Goal: Obtain resource: Download file/media

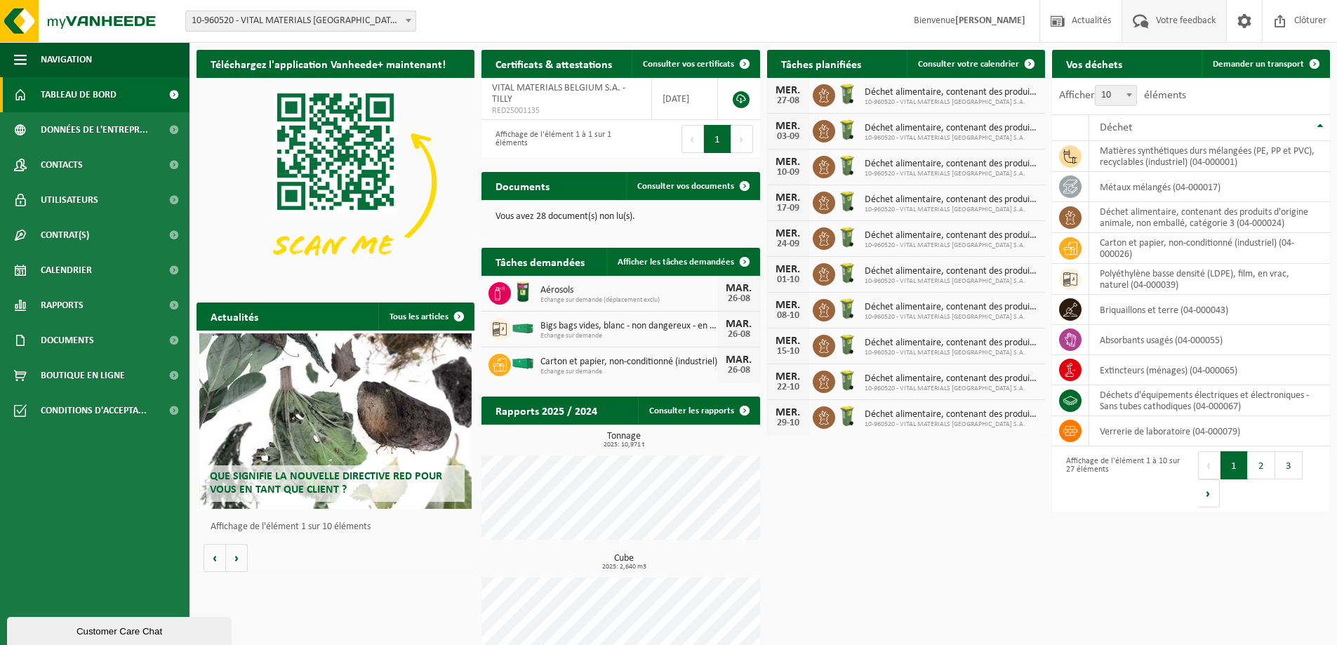
click at [1190, 32] on span "Votre feedback" at bounding box center [1185, 20] width 67 height 41
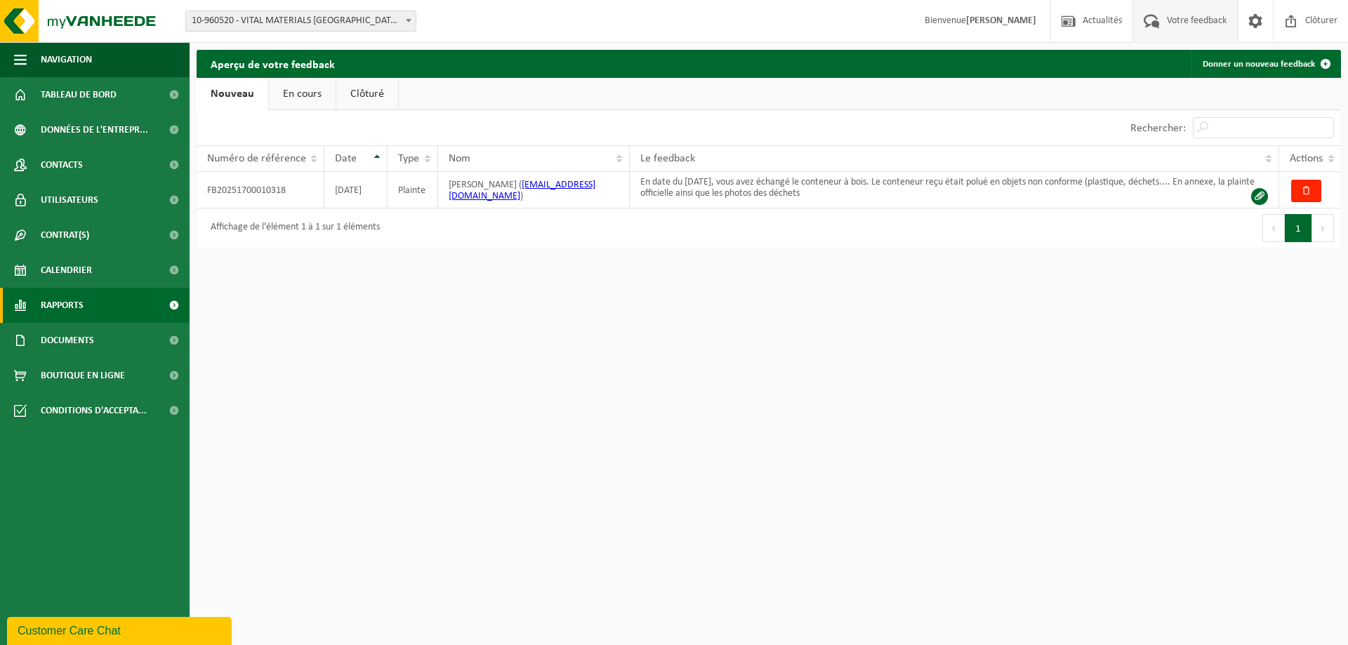
click at [81, 307] on span "Rapports" at bounding box center [62, 305] width 43 height 35
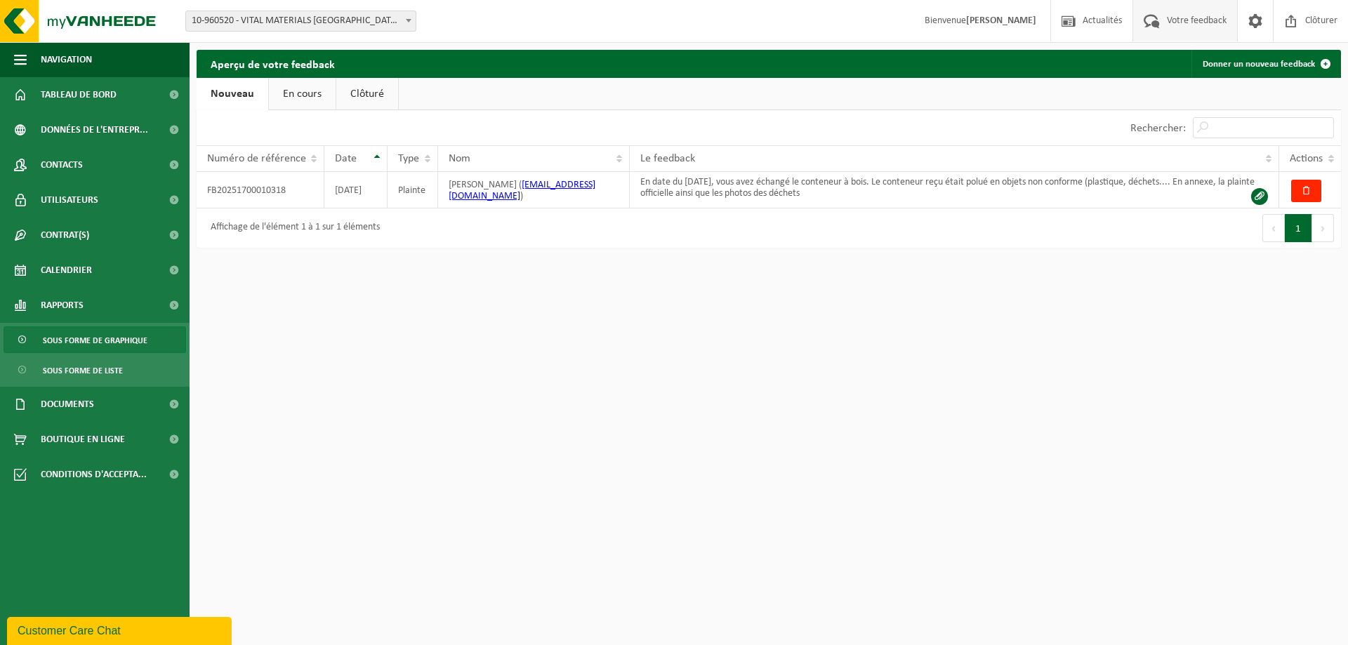
click at [87, 349] on span "Sous forme de graphique" at bounding box center [95, 340] width 105 height 27
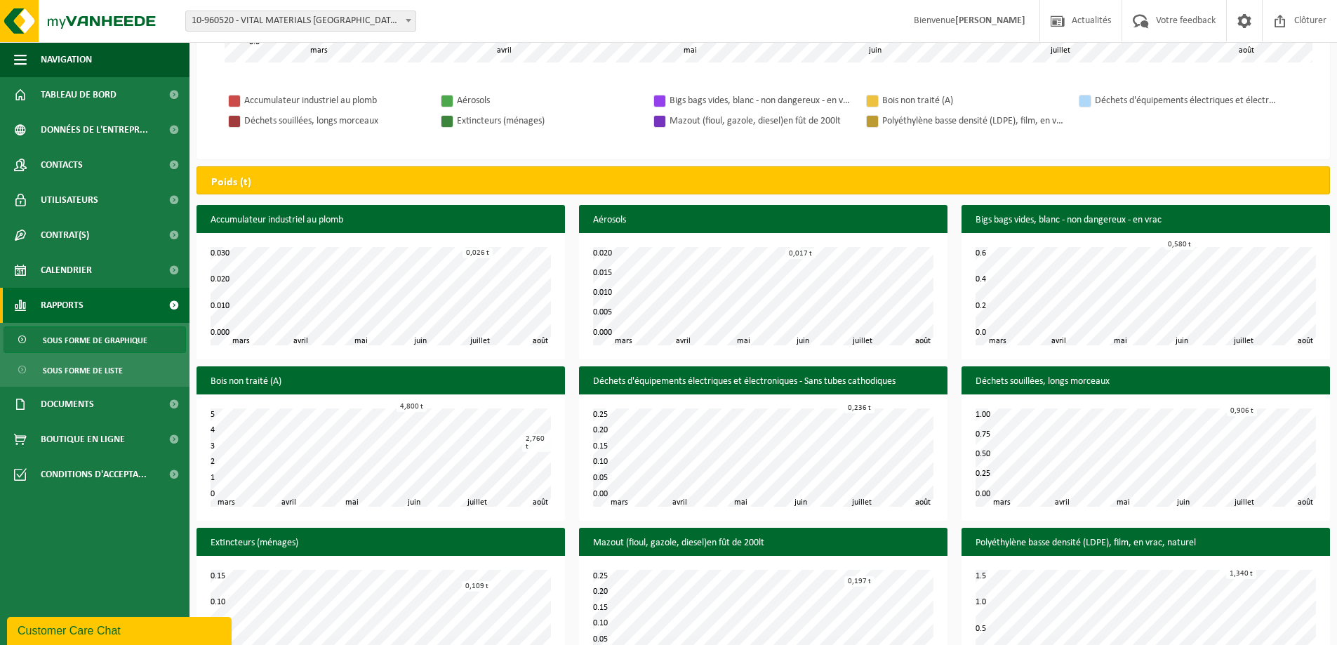
scroll to position [485, 0]
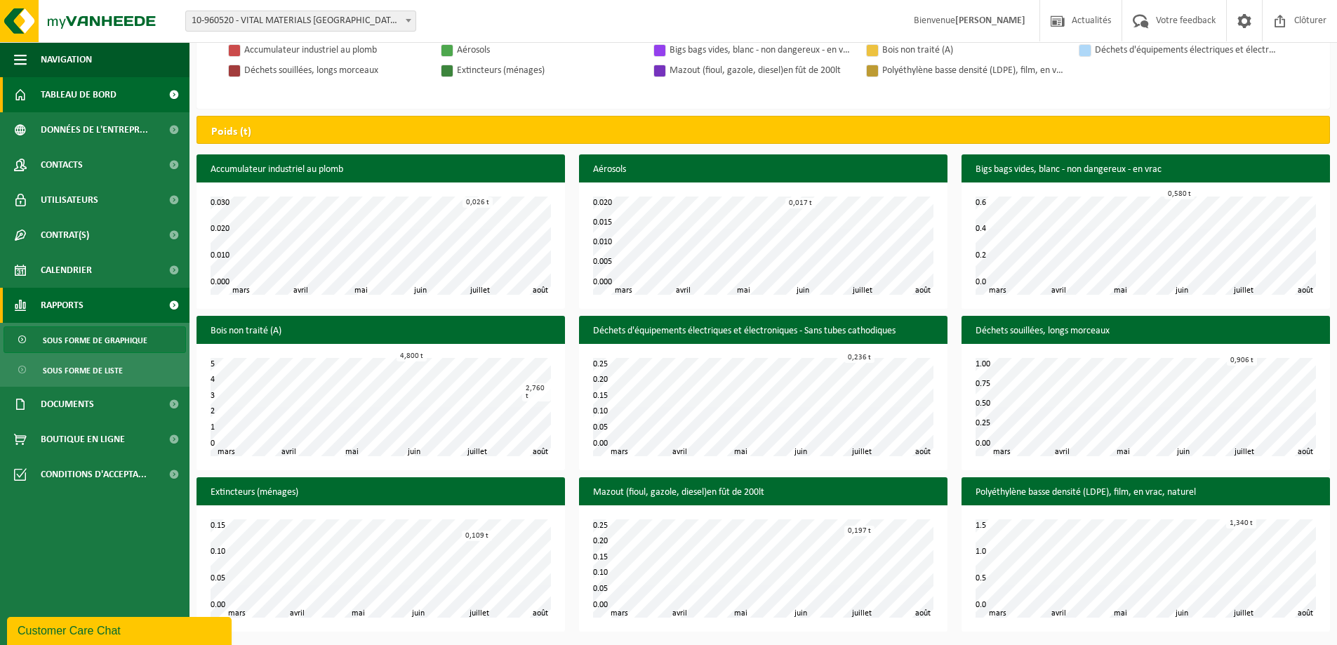
click at [48, 89] on span "Tableau de bord" at bounding box center [79, 94] width 76 height 35
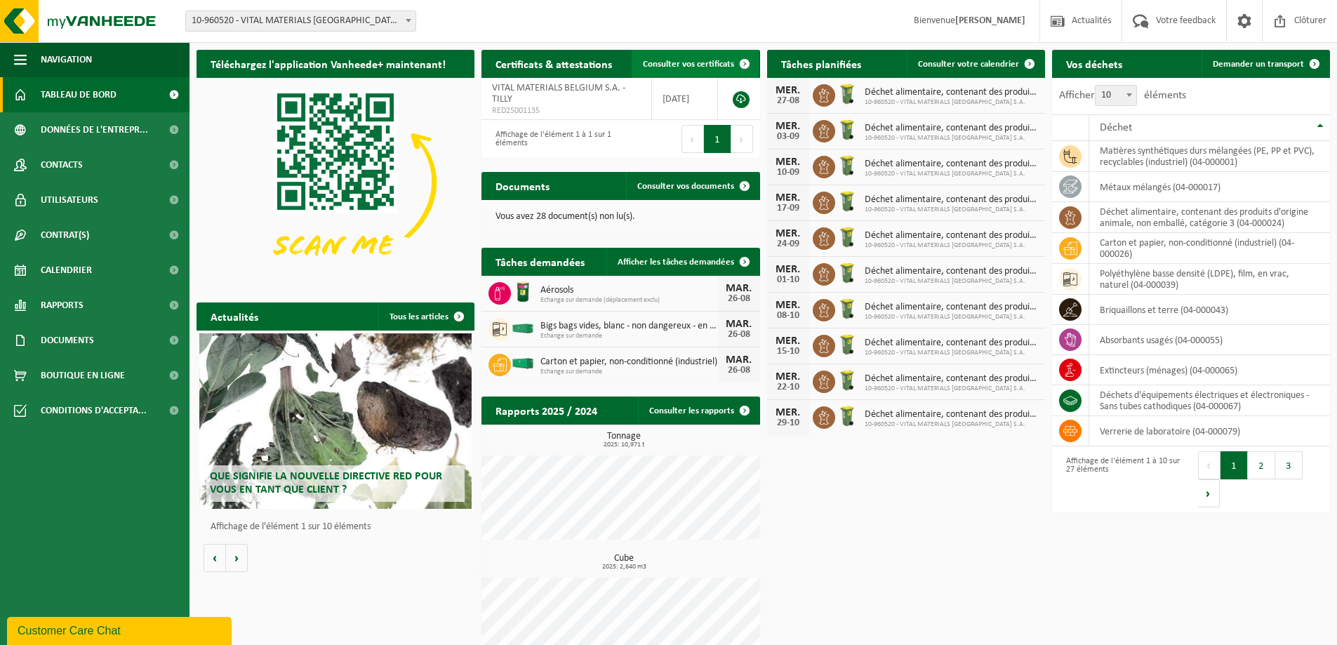
click at [694, 63] on span "Consulter vos certificats" at bounding box center [688, 64] width 91 height 9
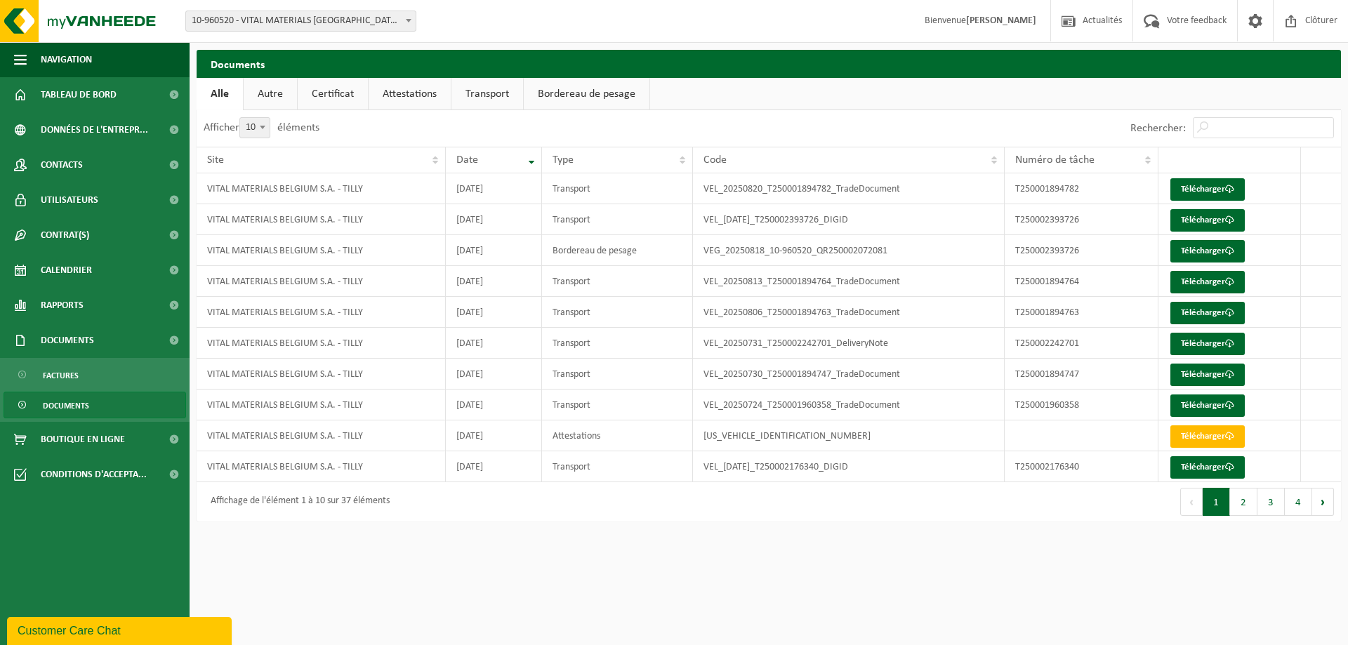
click at [383, 91] on link "Attestations" at bounding box center [409, 94] width 82 height 32
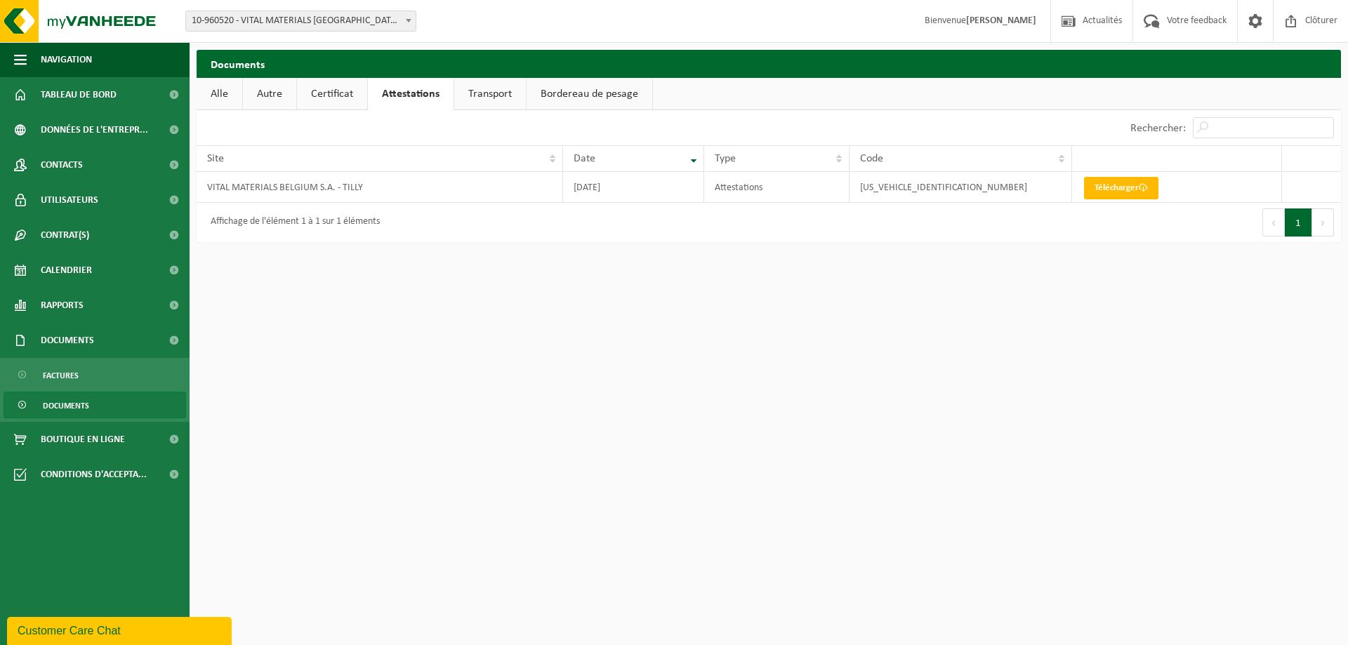
click at [512, 90] on link "Transport" at bounding box center [490, 94] width 72 height 32
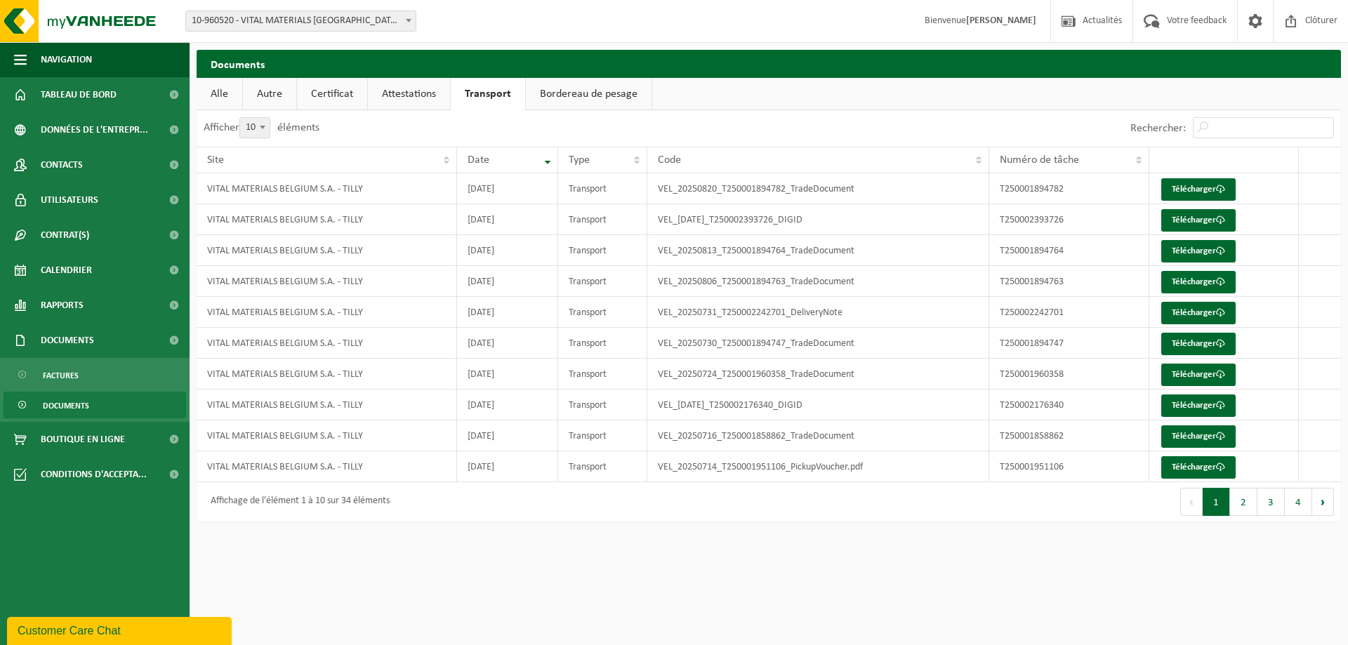
click at [350, 98] on link "Certificat" at bounding box center [332, 94] width 70 height 32
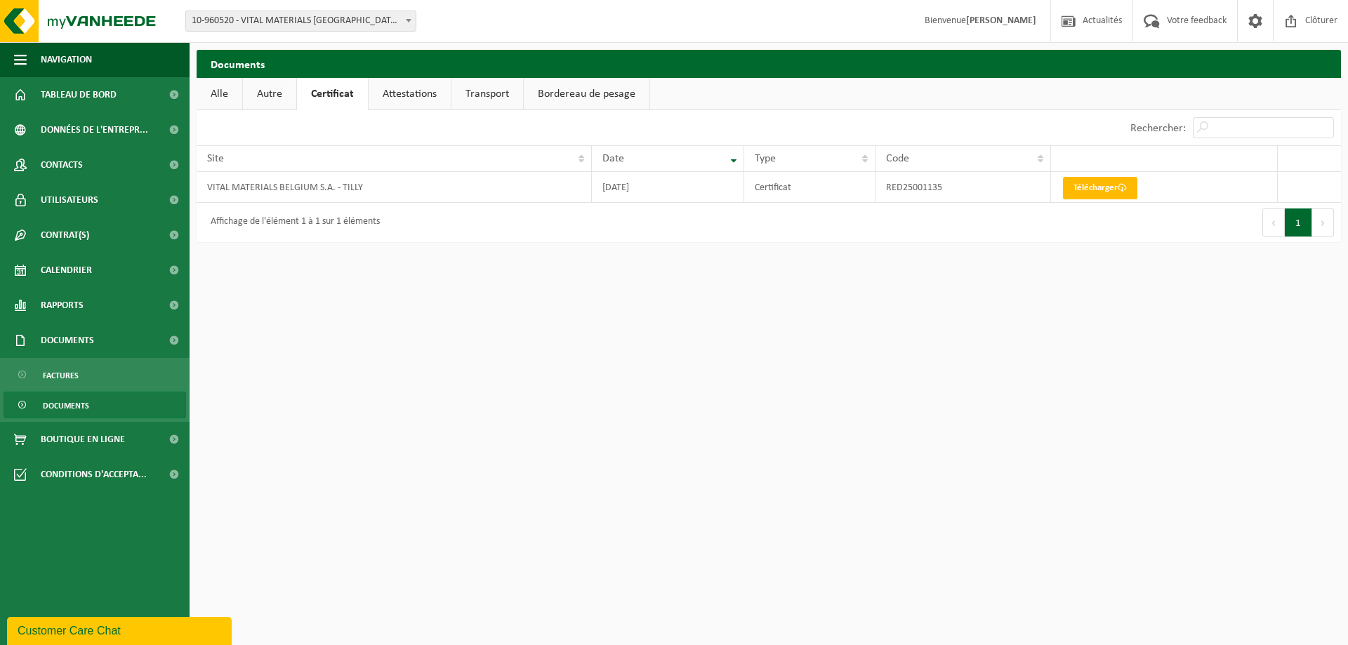
click at [408, 88] on link "Attestations" at bounding box center [409, 94] width 82 height 32
click at [1089, 186] on link "Télécharger" at bounding box center [1121, 188] width 74 height 22
click at [327, 91] on link "Certificat" at bounding box center [332, 94] width 70 height 32
click at [408, 91] on link "Attestations" at bounding box center [409, 94] width 82 height 32
click at [489, 85] on link "Transport" at bounding box center [490, 94] width 72 height 32
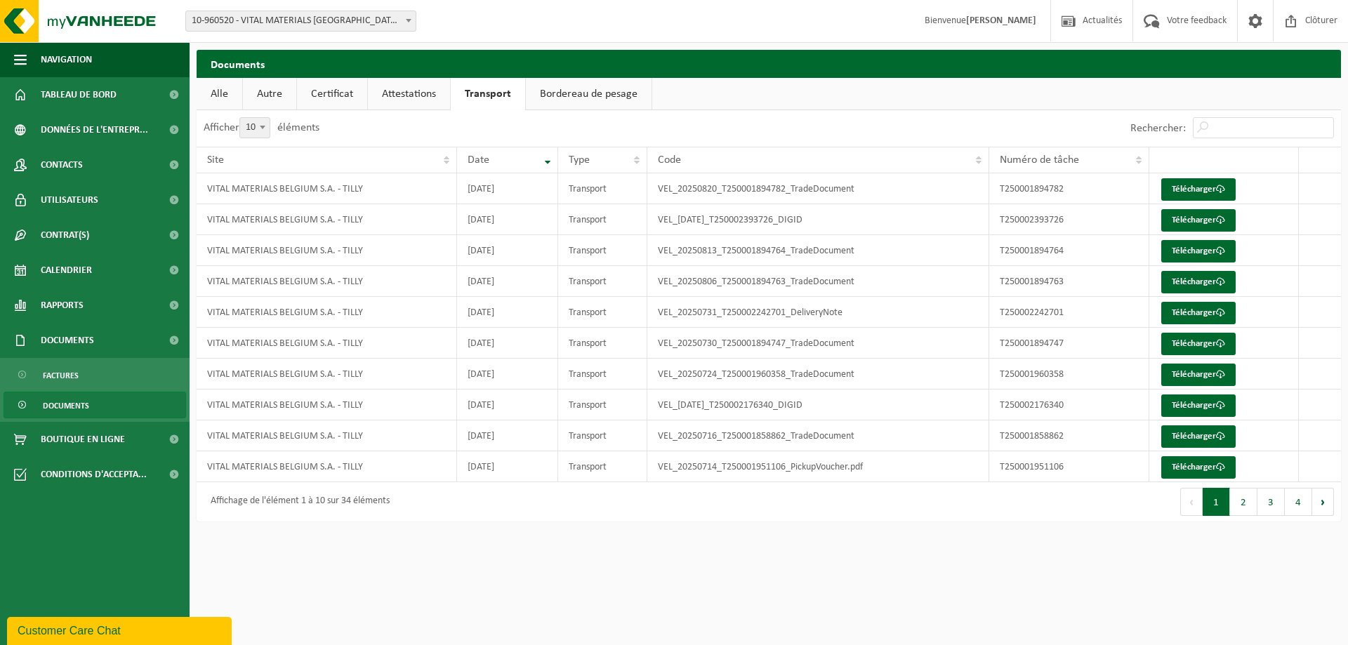
click at [352, 100] on link "Certificat" at bounding box center [332, 94] width 70 height 32
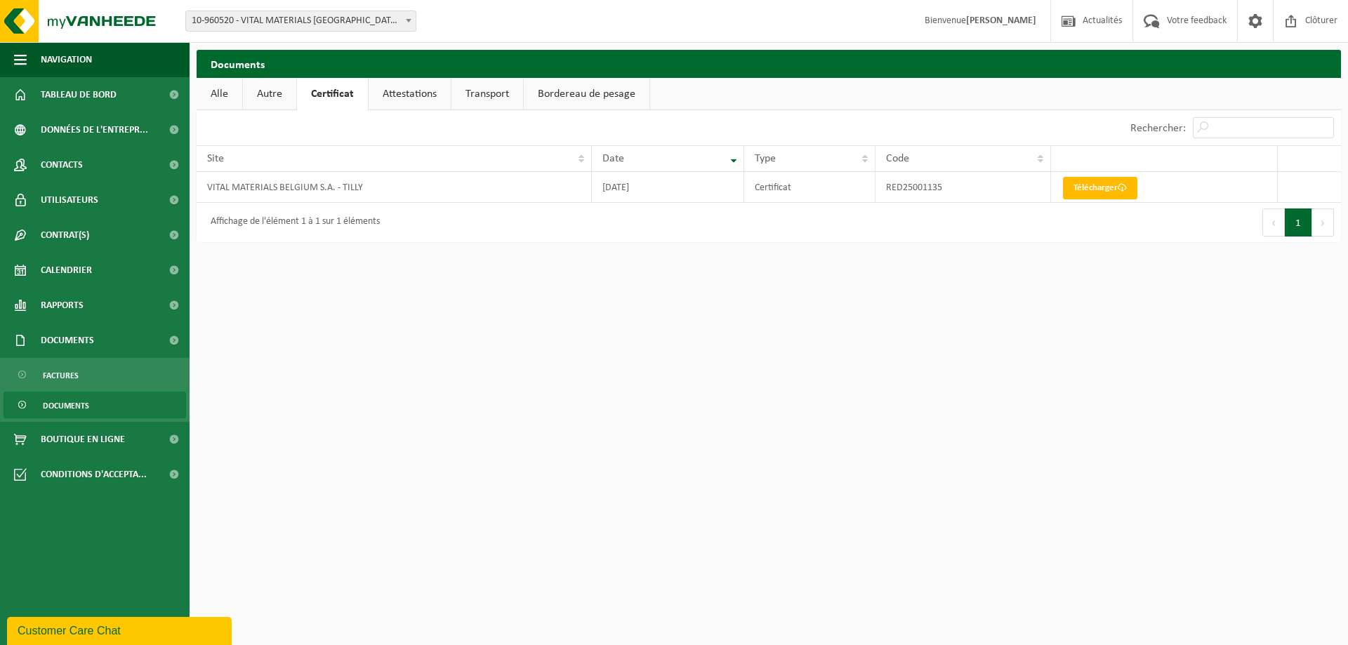
click at [272, 93] on link "Autre" at bounding box center [269, 94] width 53 height 32
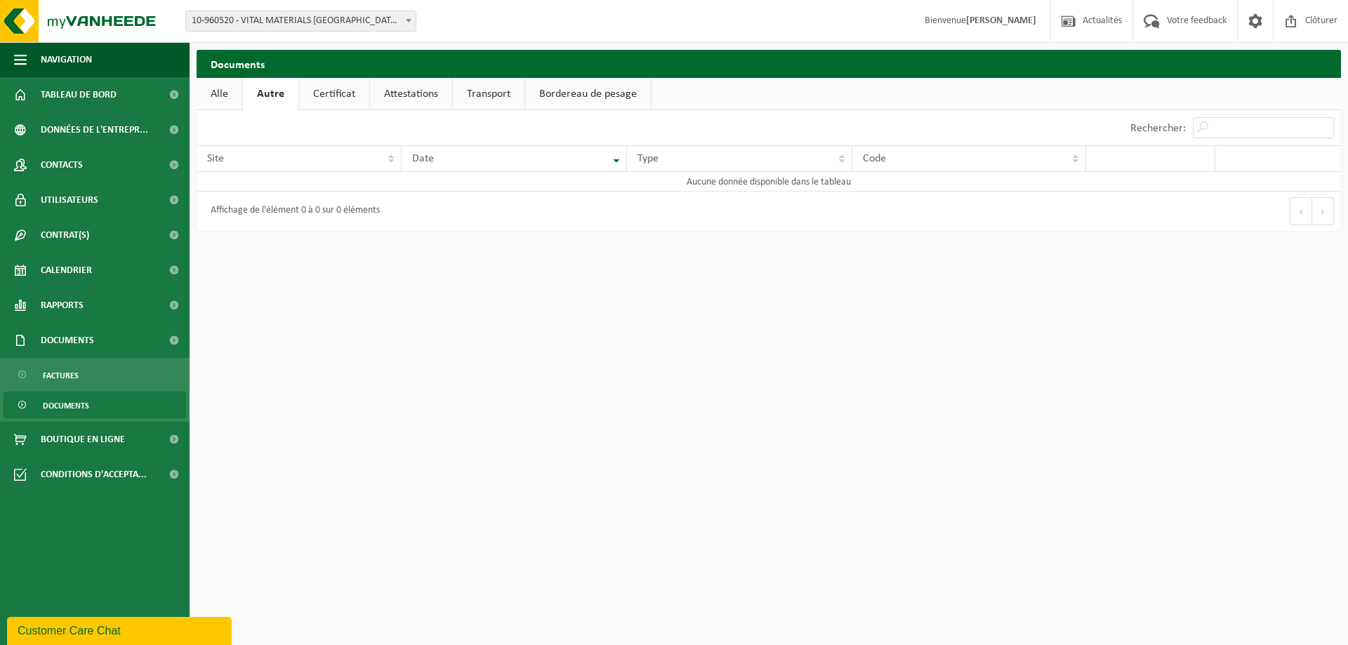
click at [225, 100] on link "Alle" at bounding box center [220, 94] width 46 height 32
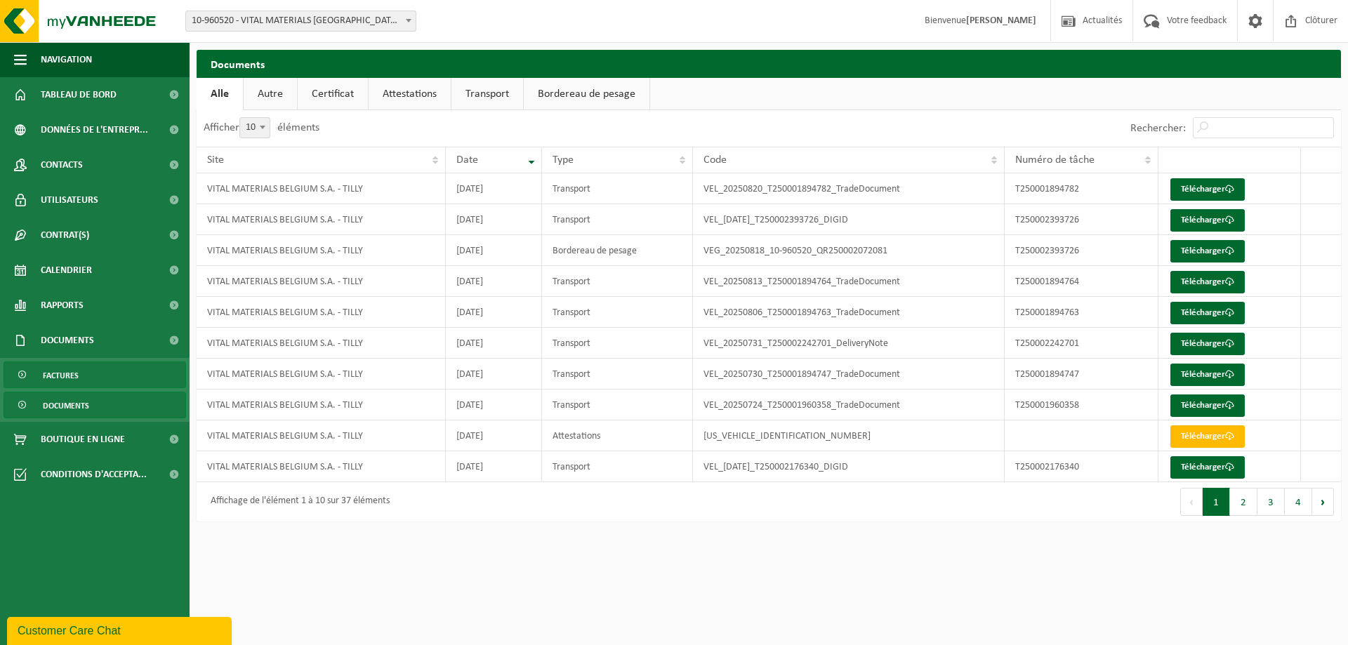
click at [43, 375] on span "Factures" at bounding box center [61, 375] width 36 height 27
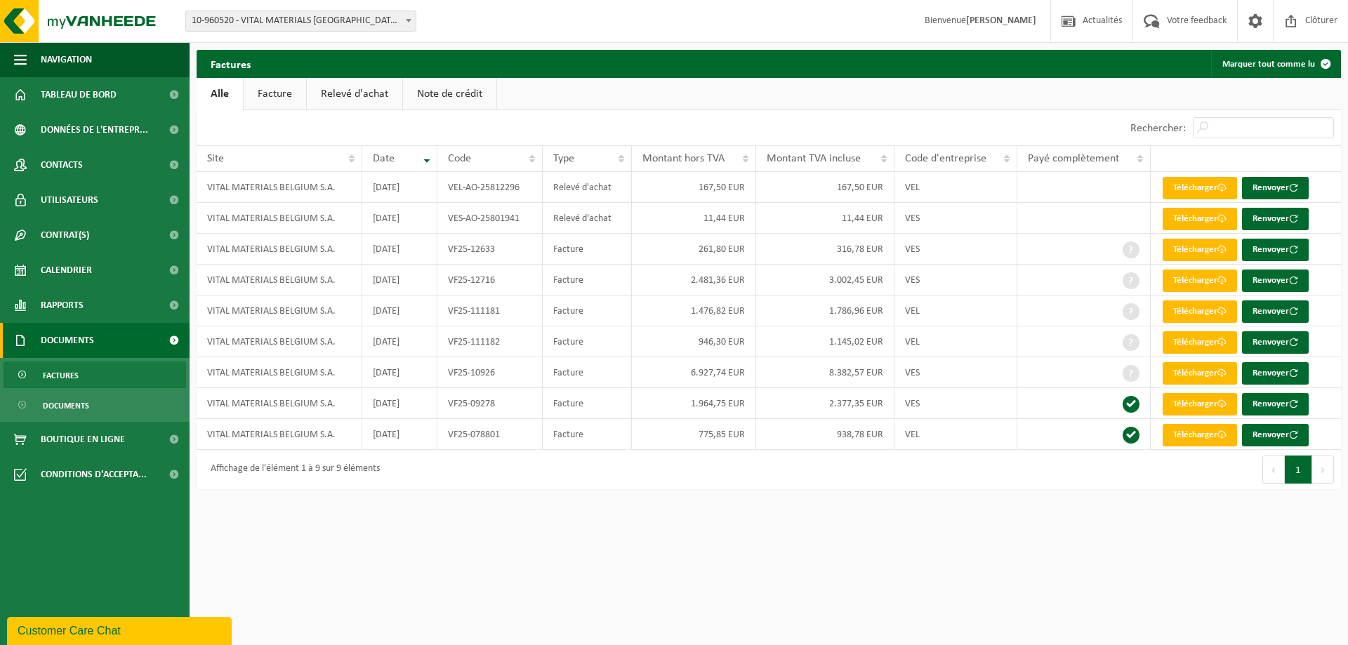
click at [92, 378] on link "Factures" at bounding box center [95, 374] width 182 height 27
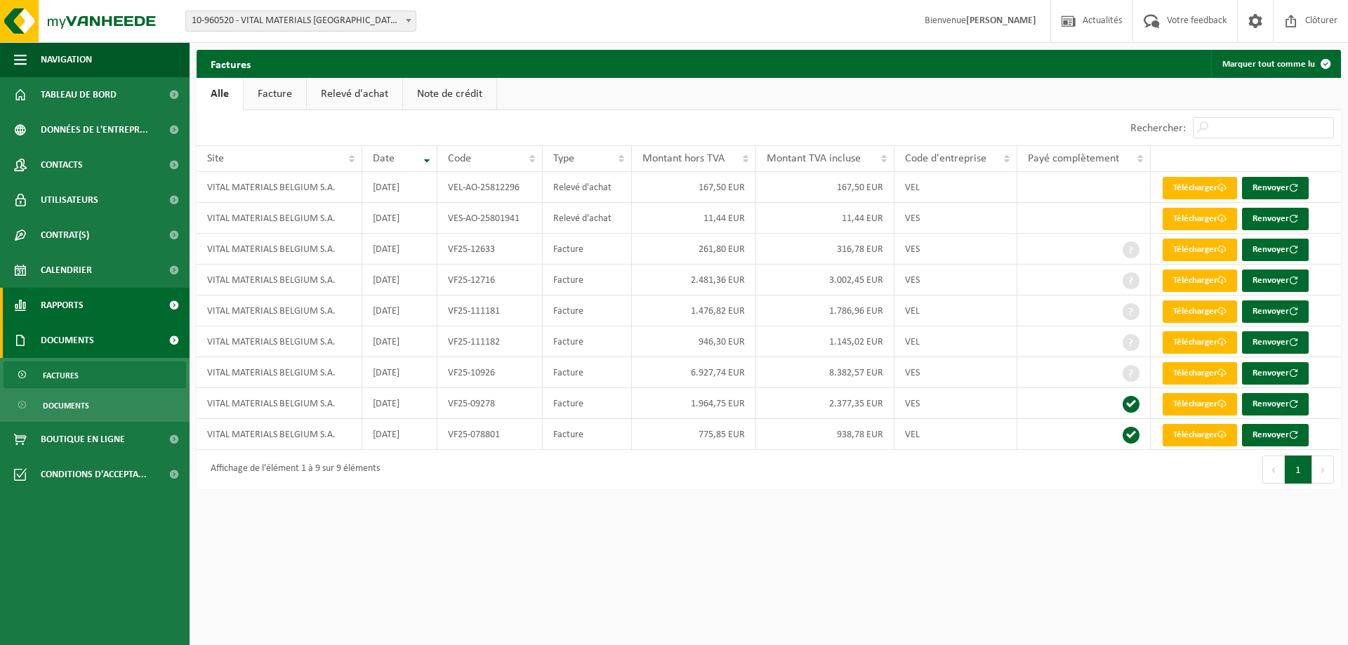
click at [71, 305] on span "Rapports" at bounding box center [62, 305] width 43 height 35
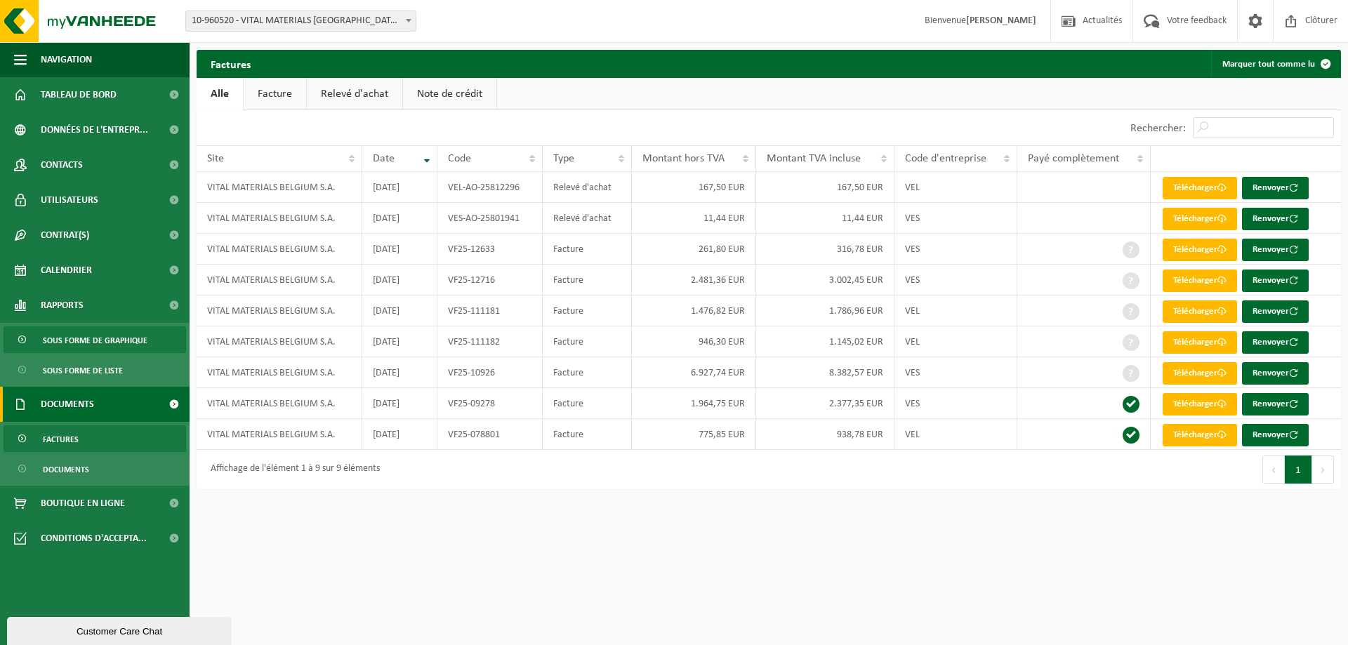
click at [80, 339] on span "Sous forme de graphique" at bounding box center [95, 340] width 105 height 27
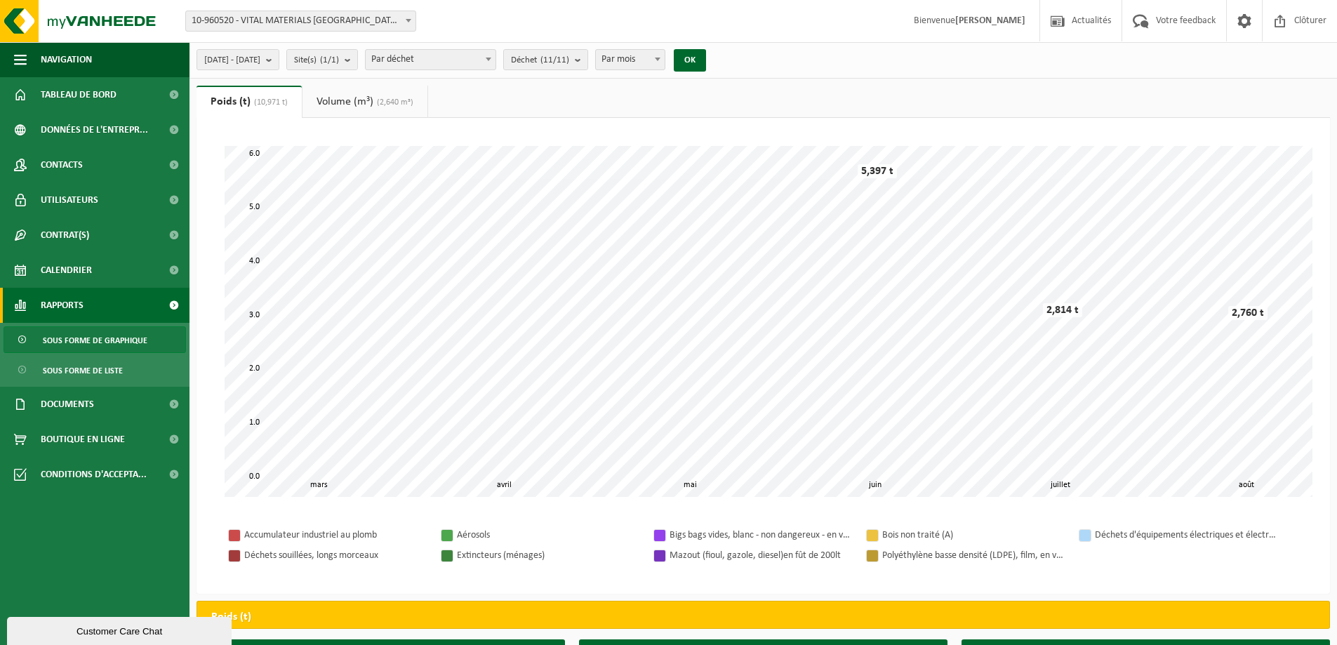
click at [371, 95] on link "Volume (m³) (2,640 m³)" at bounding box center [365, 102] width 125 height 32
